Goal: Contribute content: Contribute content

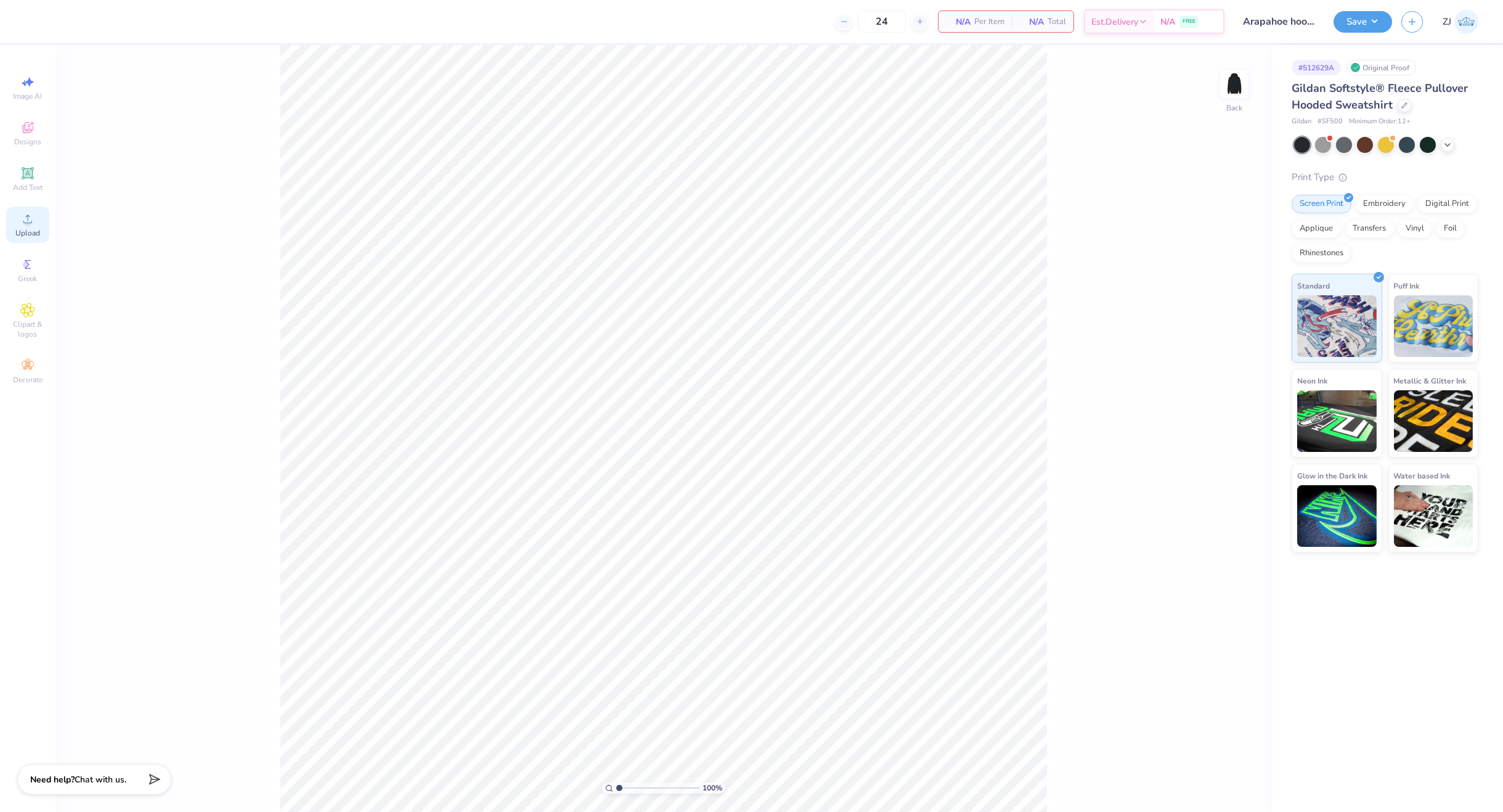
click at [31, 218] on icon at bounding box center [27, 219] width 15 height 15
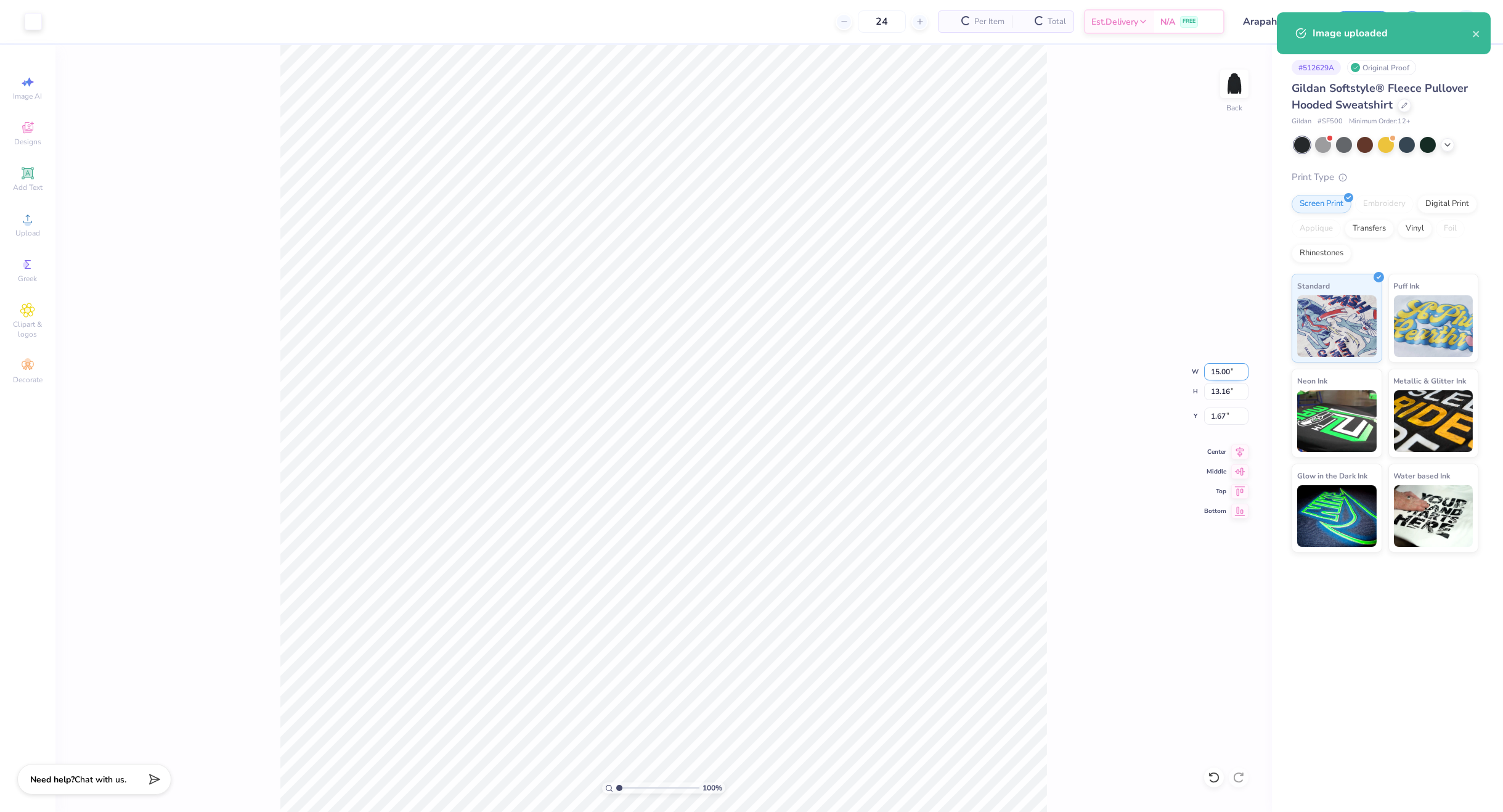
click at [1220, 367] on input "15.00" at bounding box center [1226, 372] width 45 height 17
type input "3.50"
type input "3.07"
type input "6.71"
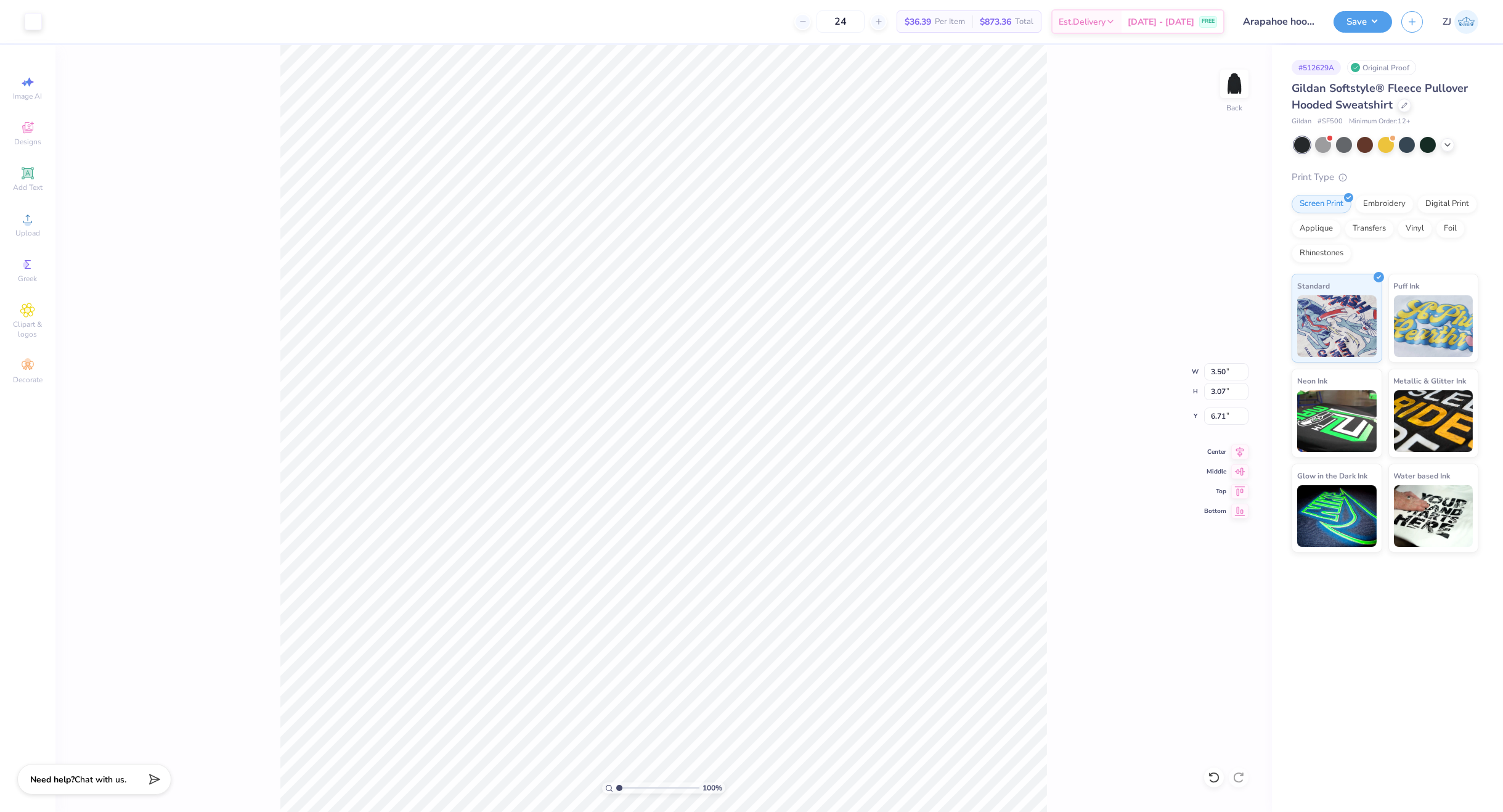
type input "3.00"
click at [1242, 81] on img at bounding box center [1234, 84] width 49 height 49
click at [32, 230] on span "Upload" at bounding box center [28, 233] width 25 height 10
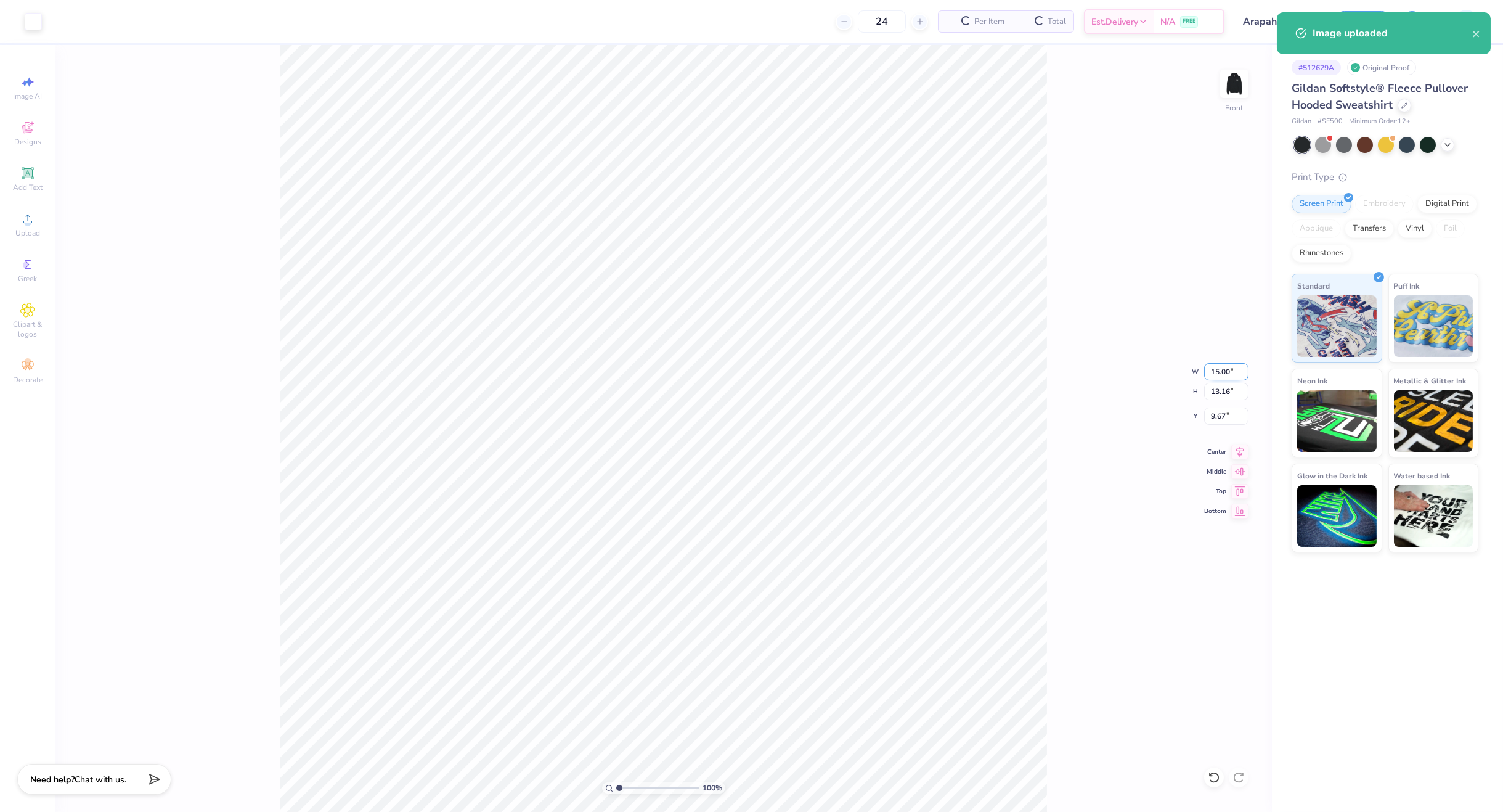
click at [1232, 366] on input "15.00" at bounding box center [1226, 372] width 45 height 17
type input "12.50"
type input "10.97"
click at [1231, 412] on input "10.77" at bounding box center [1226, 416] width 45 height 17
type input "6.00"
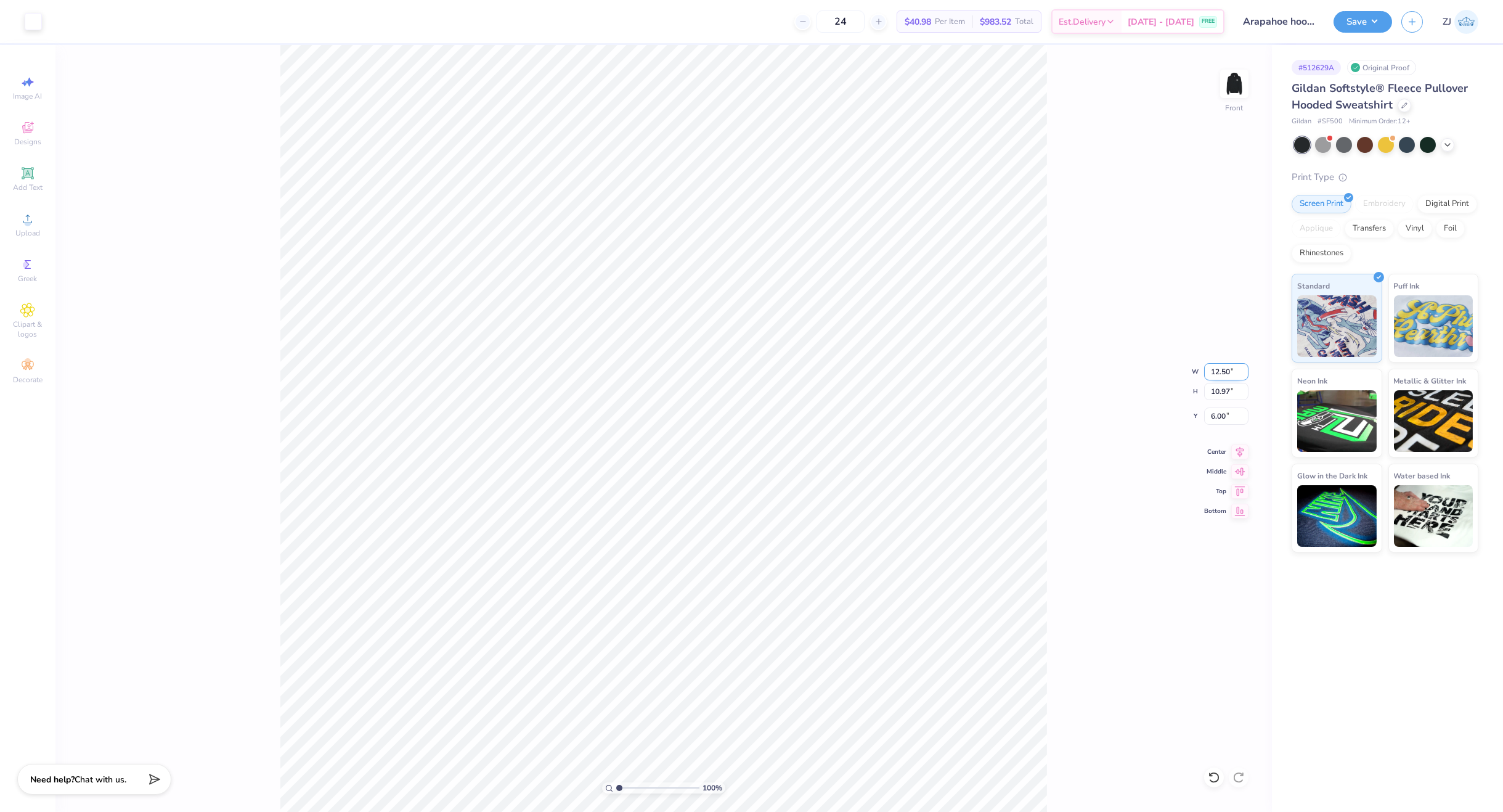
click at [1220, 369] on input "12.50" at bounding box center [1226, 372] width 45 height 17
type input "12.00"
type input "10.53"
type input "6.22"
click at [1225, 372] on input "12.00" at bounding box center [1226, 372] width 45 height 17
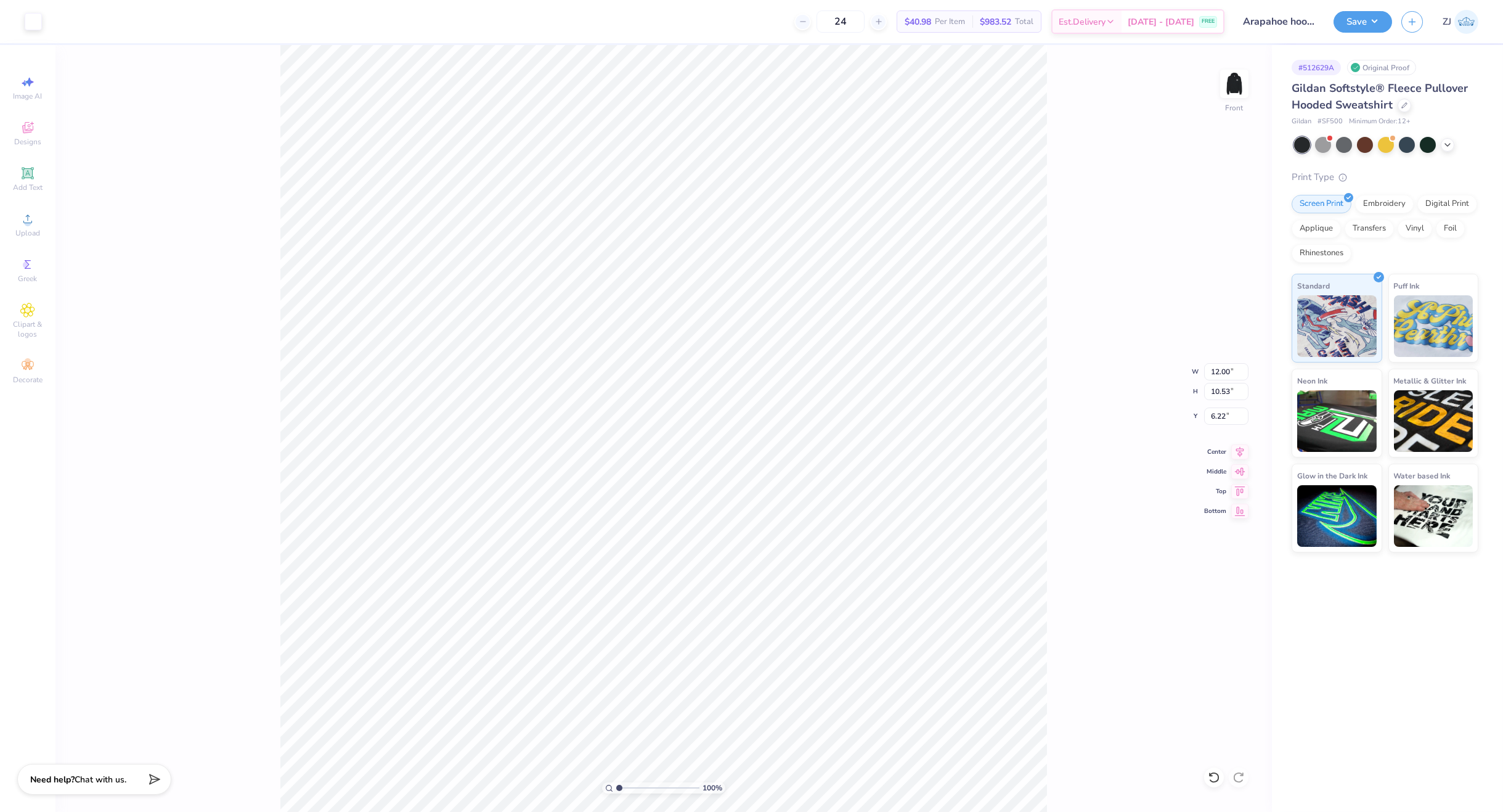
click at [1104, 395] on div "100 % Front W 12.00 12.00 " H 10.53 10.53 " Y 6.22 6.22 " Center Middle Top Bot…" at bounding box center [664, 429] width 1216 height 767
click at [1216, 372] on input "12.00" at bounding box center [1226, 372] width 45 height 17
click at [1224, 414] on input "6.22" at bounding box center [1226, 416] width 45 height 17
type input "6.00"
click at [1361, 28] on button "Save" at bounding box center [1362, 20] width 59 height 22
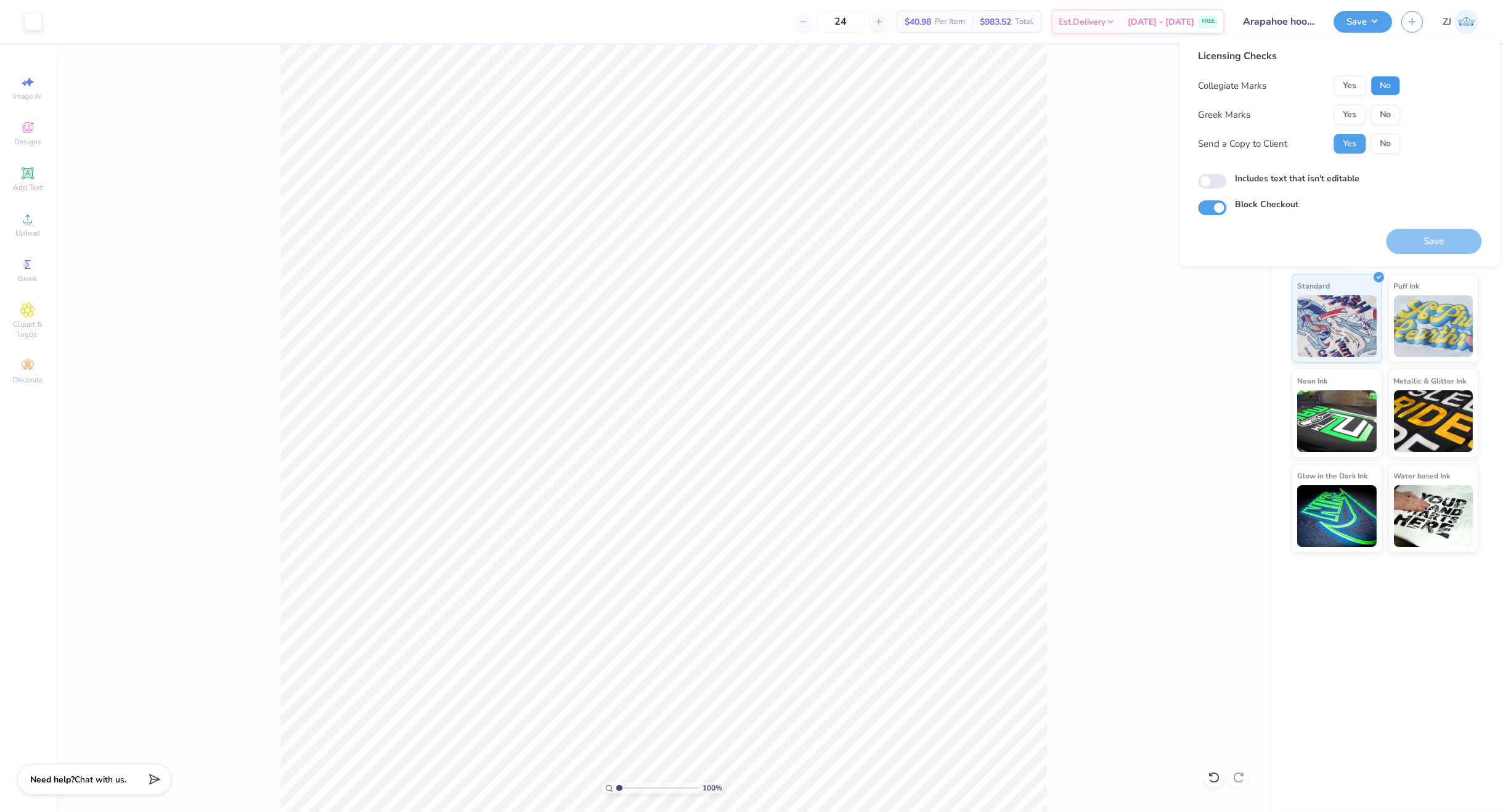
click at [1389, 85] on button "No" at bounding box center [1386, 85] width 30 height 20
click at [1391, 112] on button "No" at bounding box center [1386, 114] width 30 height 20
click at [1210, 174] on input "Includes text that isn't editable" at bounding box center [1213, 181] width 28 height 15
checkbox input "true"
click at [1444, 236] on button "Save" at bounding box center [1434, 241] width 95 height 25
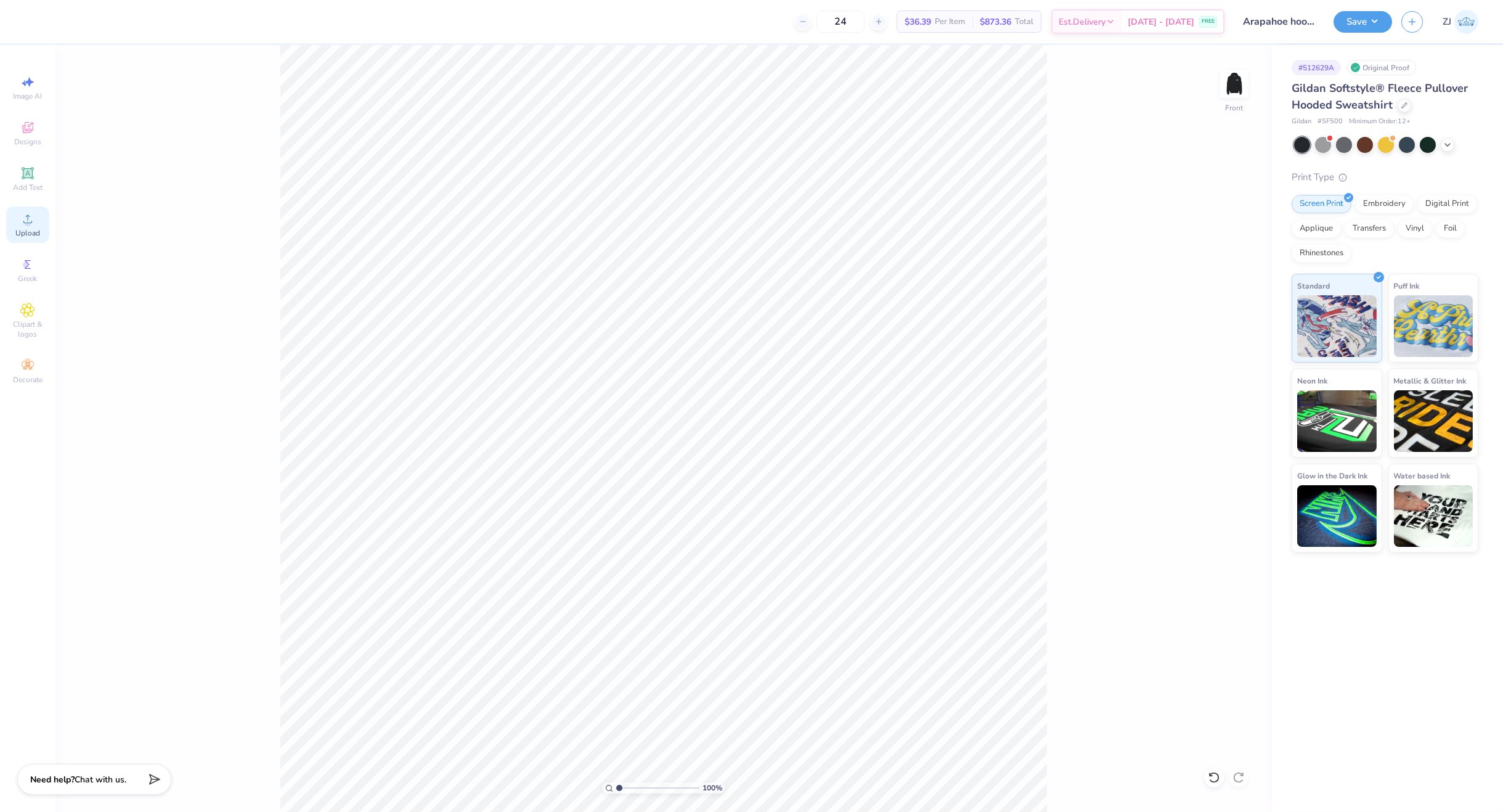
click at [40, 222] on div "Upload" at bounding box center [27, 224] width 43 height 37
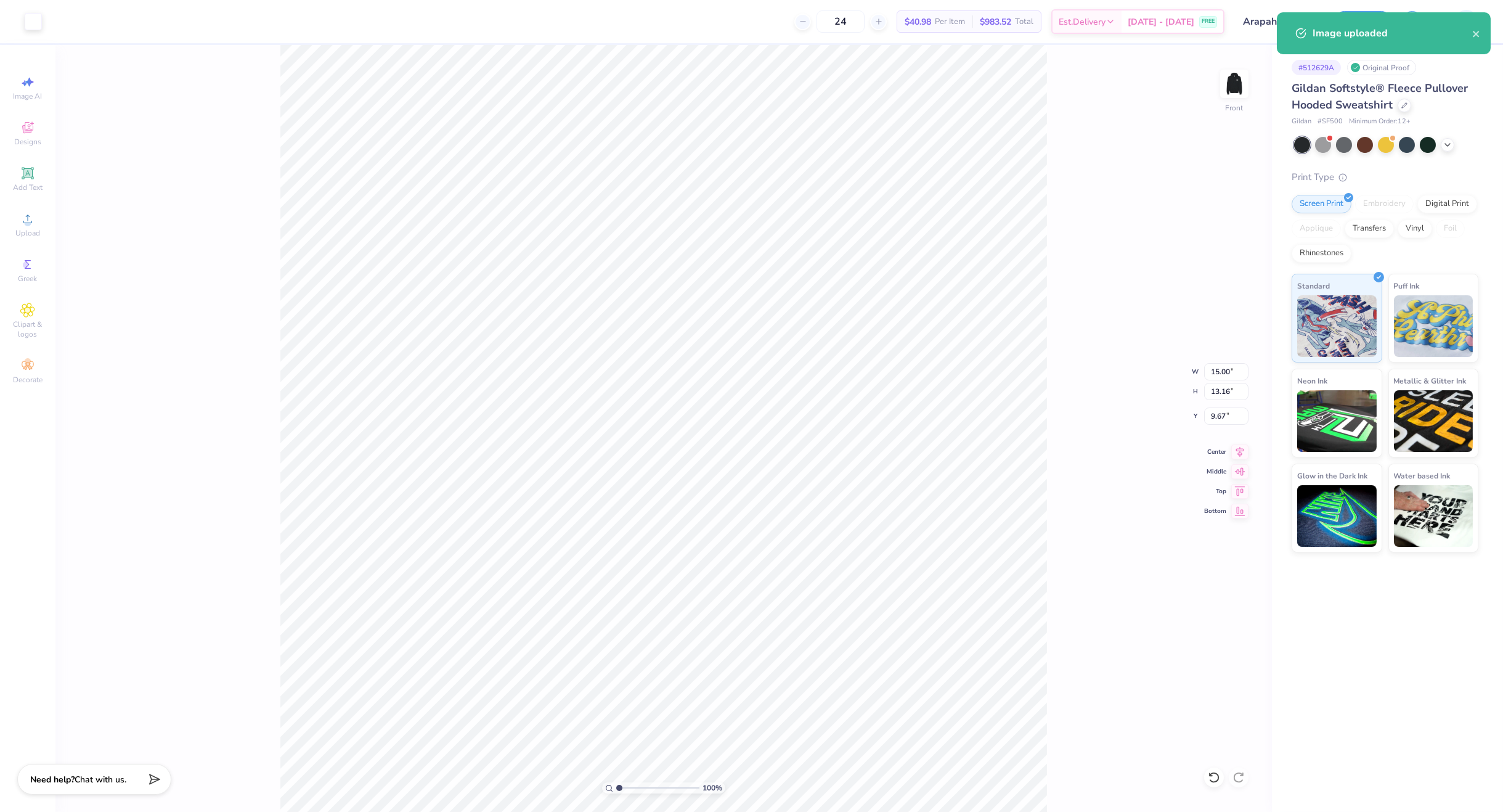
click at [1238, 361] on div "100 % Front W 15.00 15.00 " H 13.16 13.16 " Y 9.67 9.67 " Center Middle Top Bot…" at bounding box center [664, 429] width 1216 height 767
click at [1211, 369] on input "15.00" at bounding box center [1226, 372] width 45 height 17
type input "12.00"
type input "10.53"
click at [1226, 418] on input "10.99" at bounding box center [1226, 416] width 45 height 17
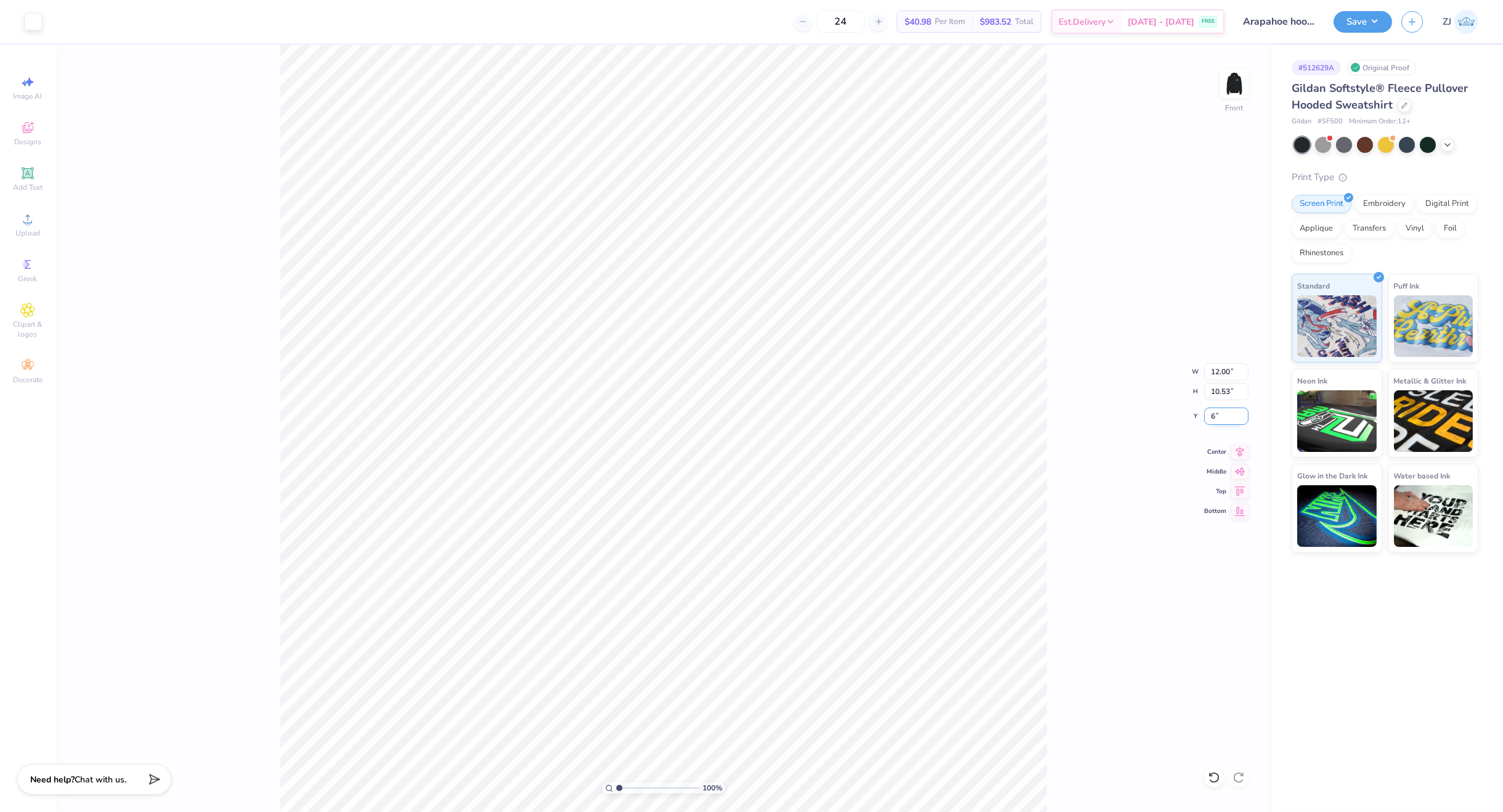
type input "6.00"
click at [1232, 80] on img at bounding box center [1234, 84] width 49 height 49
click at [37, 213] on div "Upload" at bounding box center [27, 224] width 43 height 37
click at [1234, 365] on input "15.00" at bounding box center [1226, 372] width 45 height 17
type input "3.50"
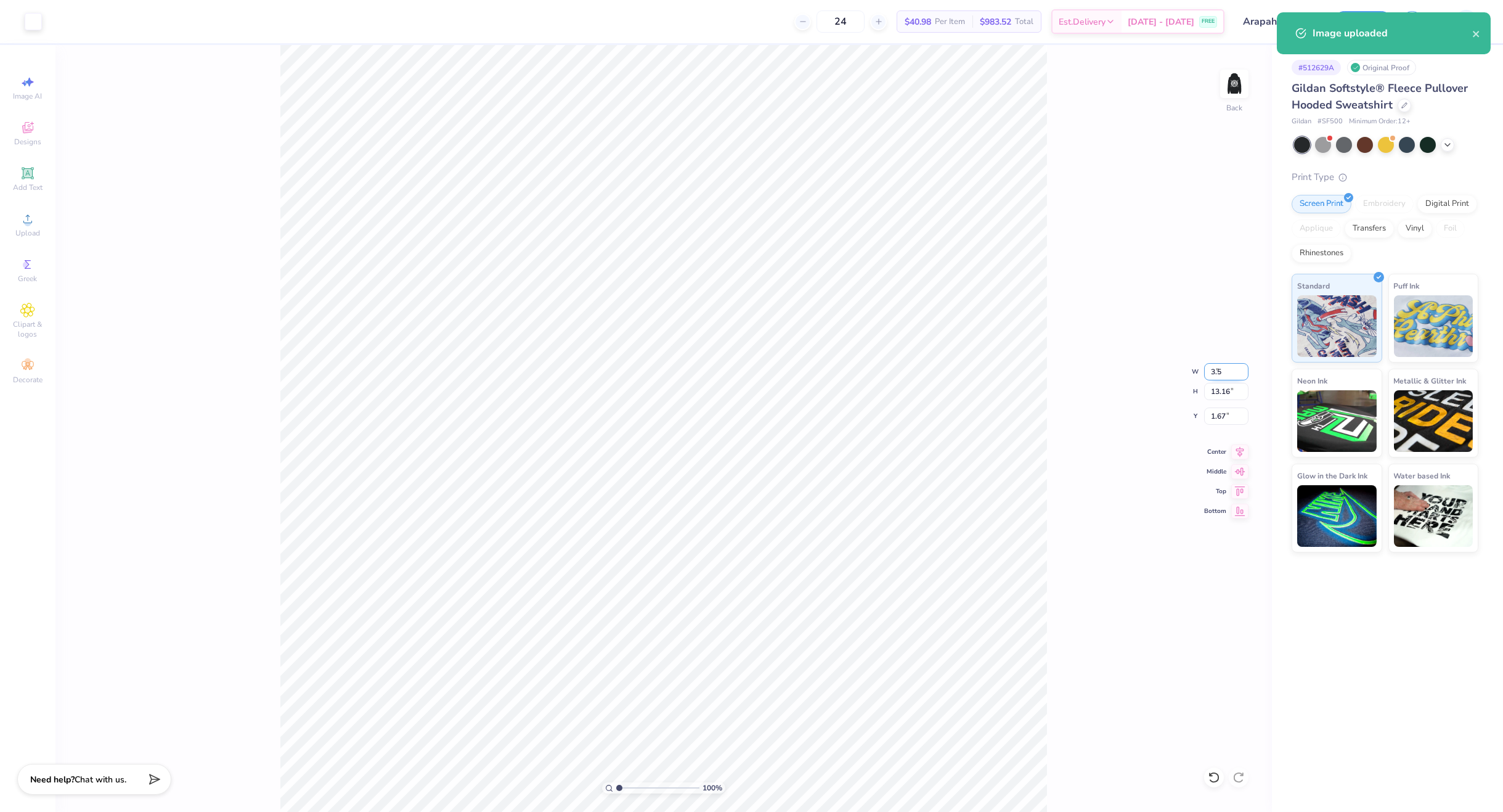
type input "3.07"
type input "6.71"
type input "3.00"
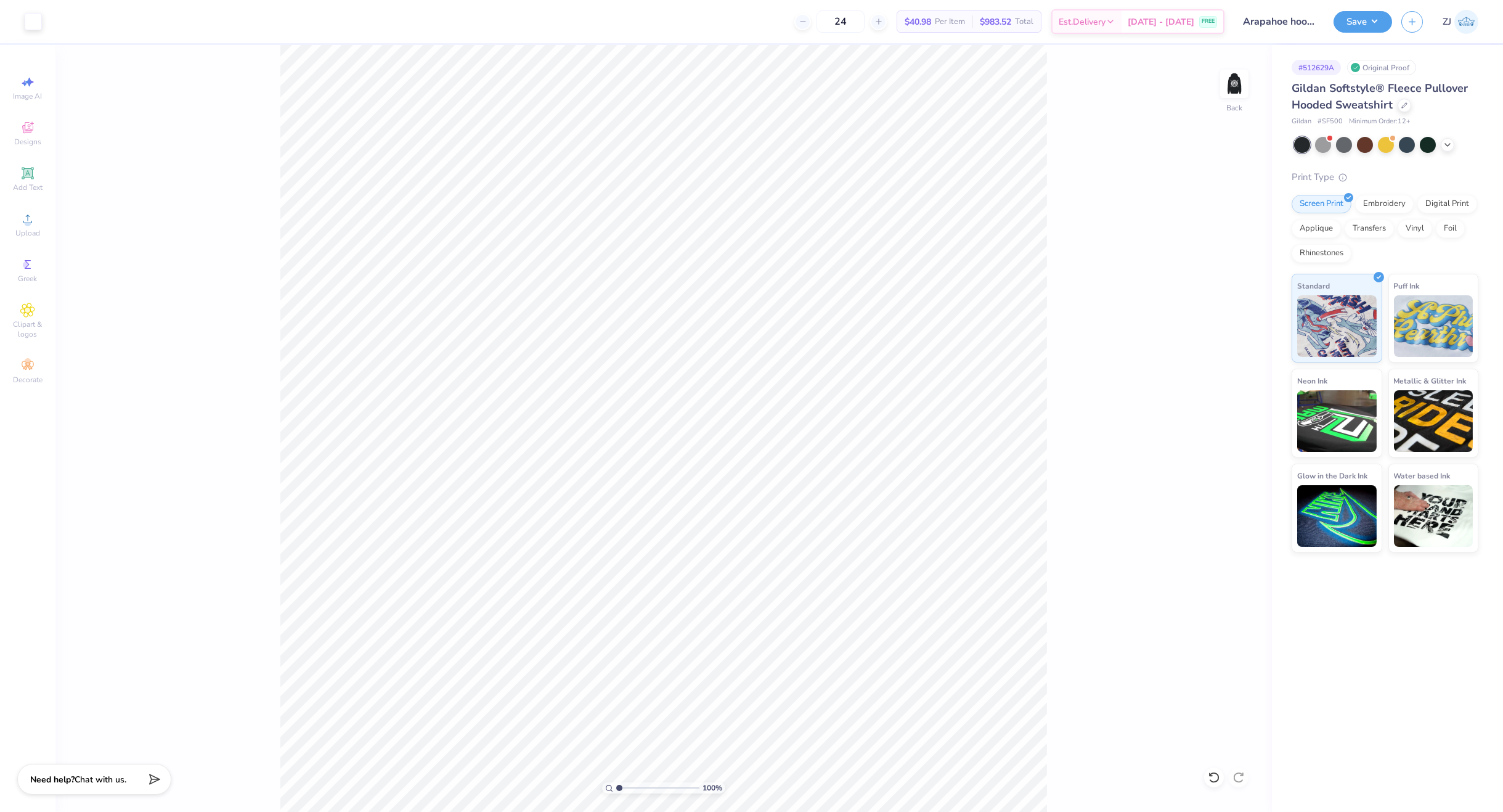
click at [1361, 9] on div "Save ZJ" at bounding box center [1418, 21] width 169 height 43
click at [1362, 27] on button "Save" at bounding box center [1362, 20] width 59 height 22
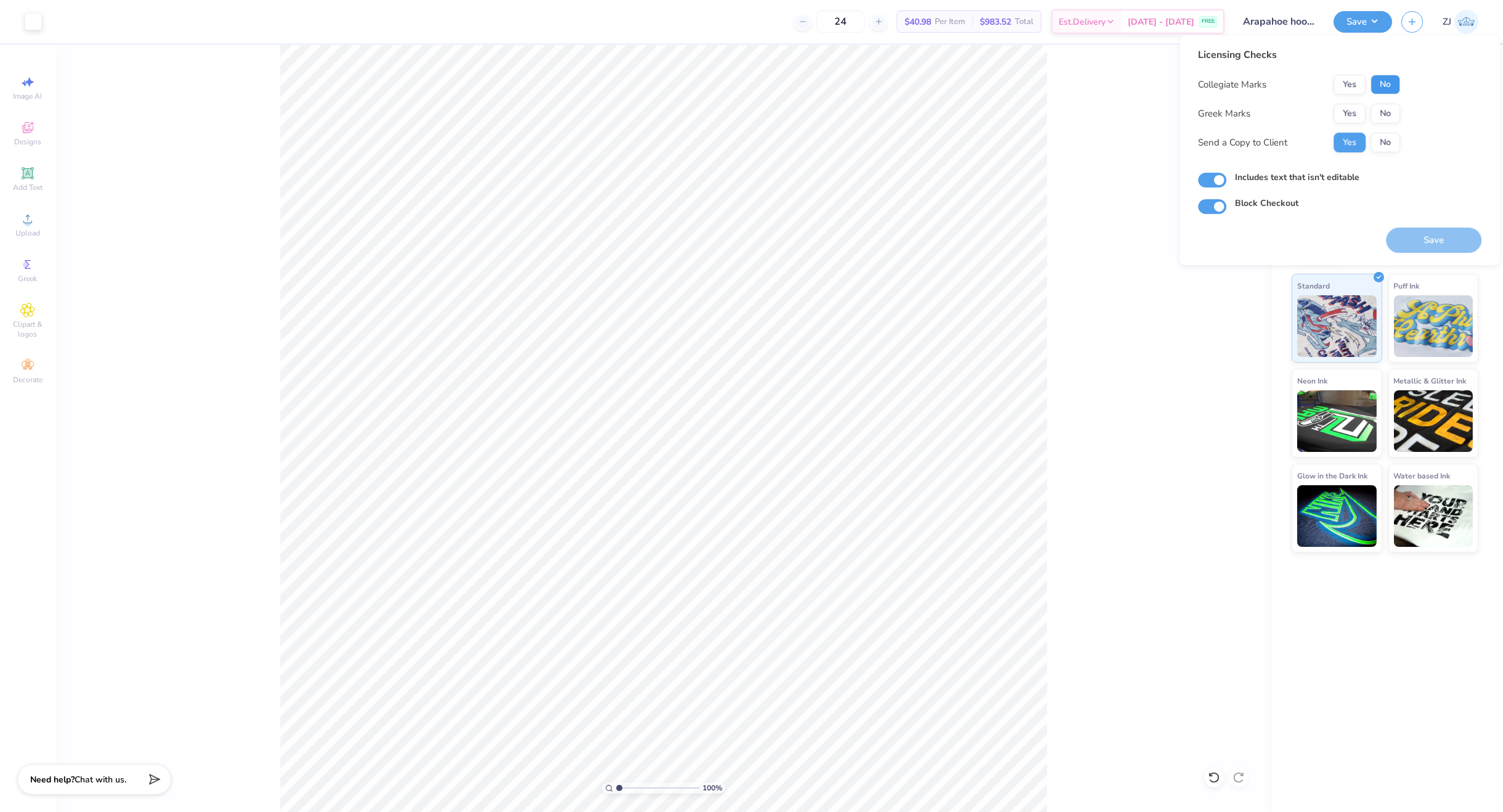
click at [1383, 87] on button "No" at bounding box center [1386, 84] width 30 height 20
click at [1382, 119] on button "No" at bounding box center [1386, 113] width 30 height 20
click at [1433, 237] on button "Save" at bounding box center [1434, 240] width 95 height 25
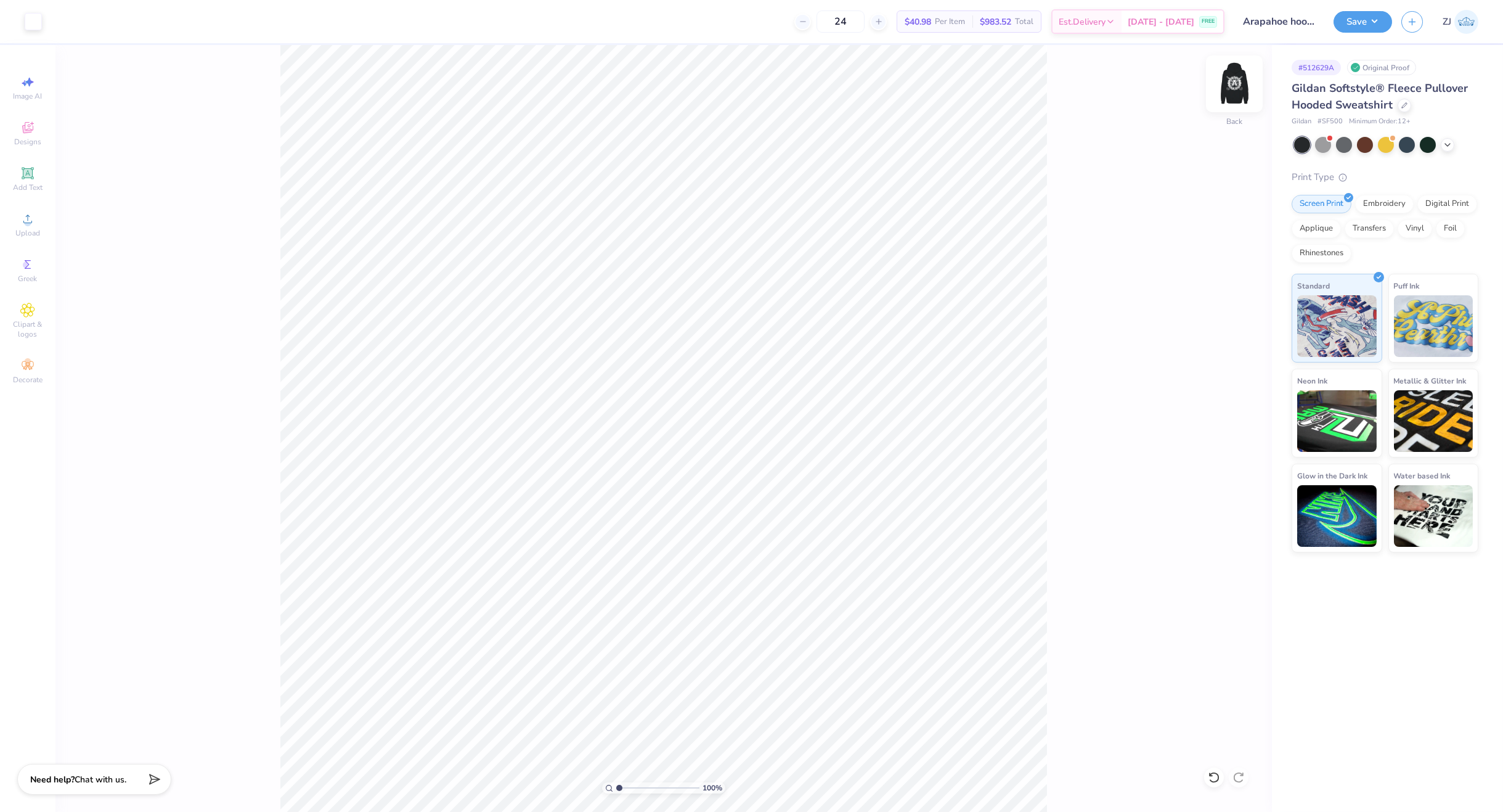
click at [1226, 80] on img at bounding box center [1234, 84] width 49 height 49
click at [28, 226] on div "Upload" at bounding box center [27, 224] width 43 height 37
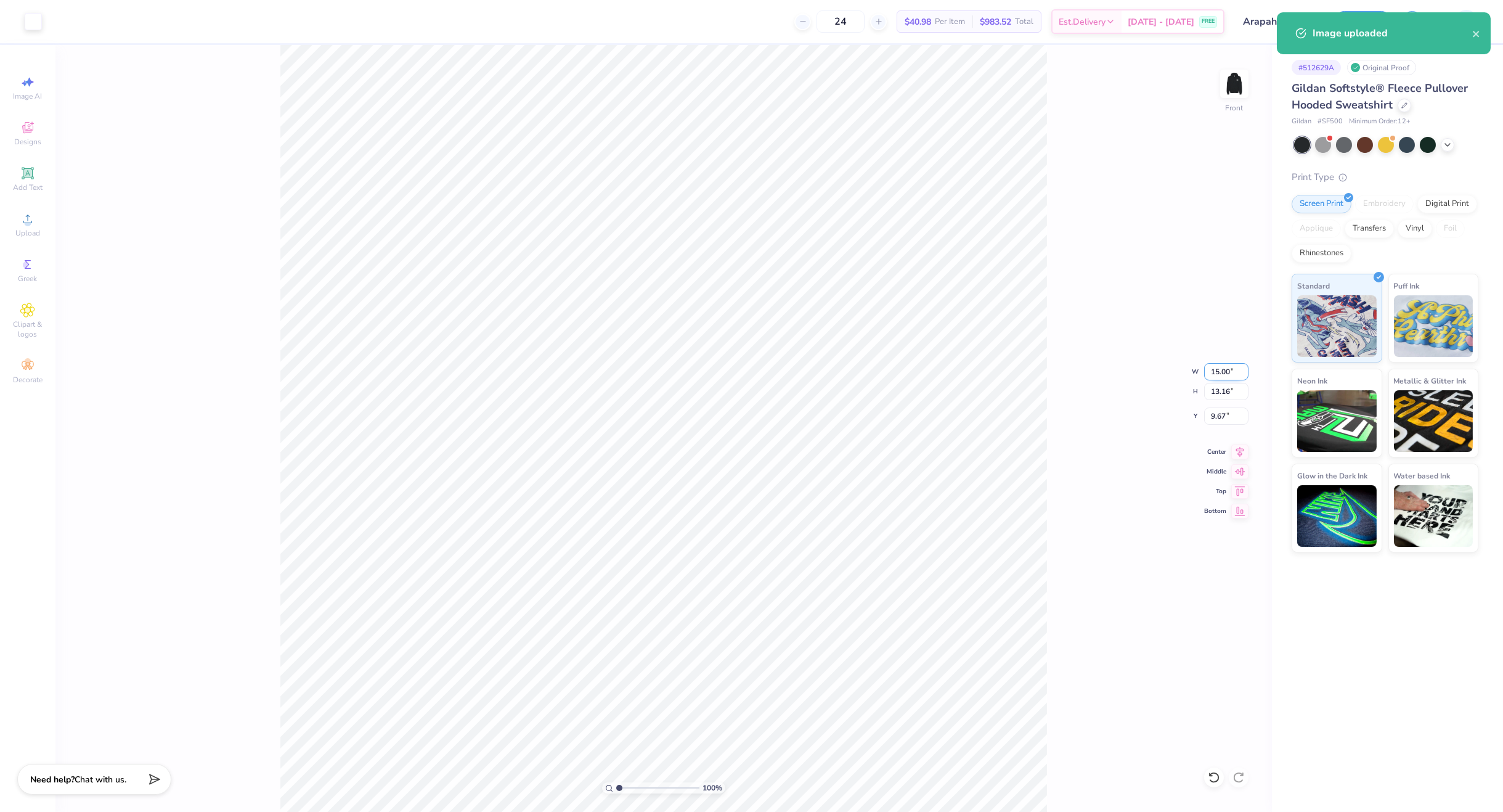
click at [1222, 369] on input "15.00" at bounding box center [1226, 372] width 45 height 17
type input "12.00"
type input "10.53"
click at [1223, 419] on input "10.99" at bounding box center [1226, 416] width 45 height 17
type input "6.00"
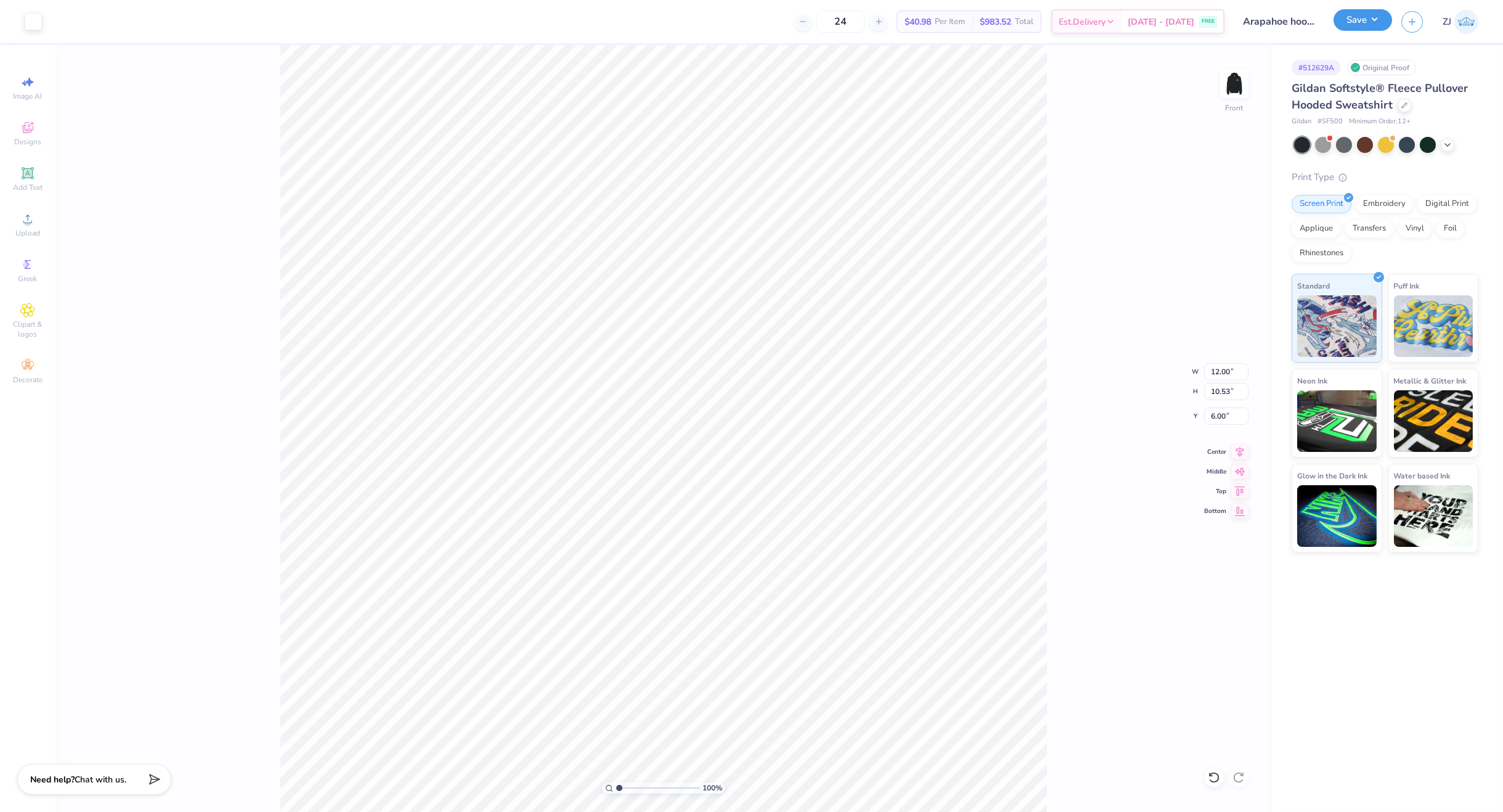
click at [1380, 18] on button "Save" at bounding box center [1362, 20] width 59 height 22
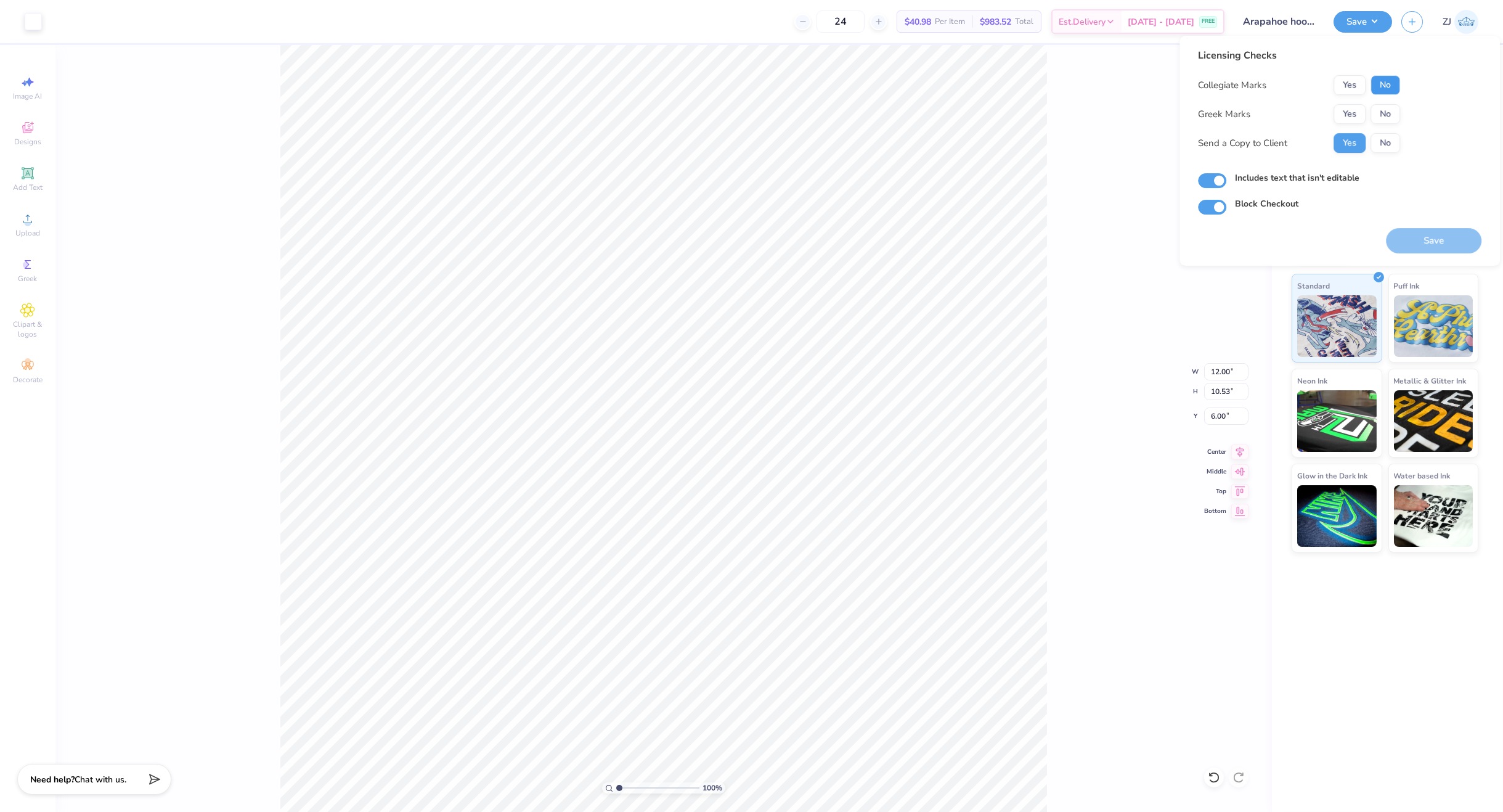
click at [1383, 80] on button "No" at bounding box center [1386, 84] width 30 height 20
click at [1390, 117] on button "No" at bounding box center [1386, 113] width 30 height 20
click at [1414, 241] on button "Save" at bounding box center [1434, 240] width 95 height 25
